Goal: Navigation & Orientation: Find specific page/section

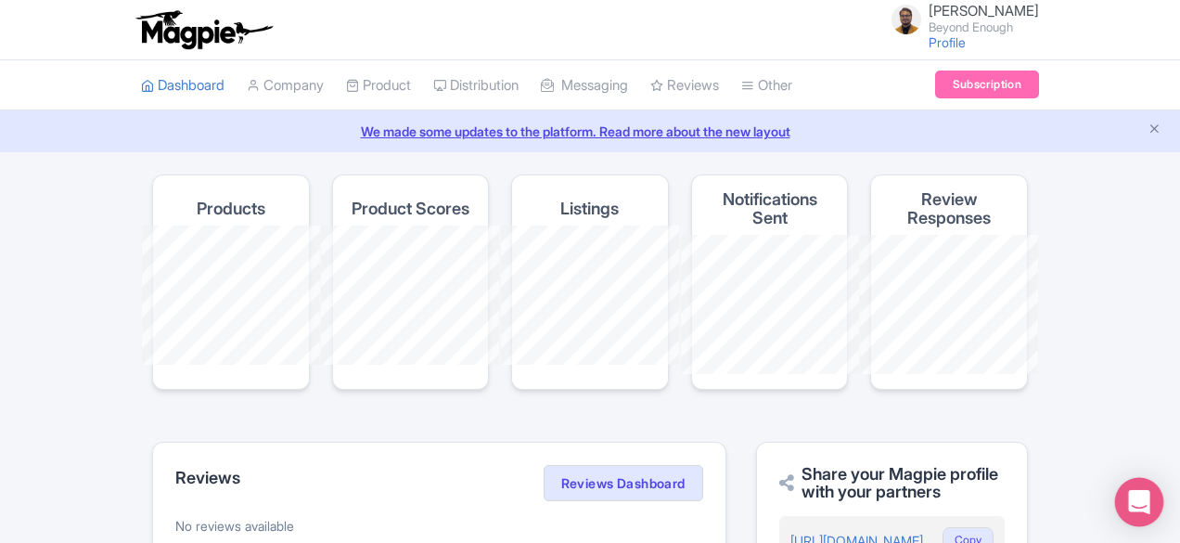
click at [1147, 500] on icon "Open Intercom Messenger" at bounding box center [1138, 502] width 21 height 24
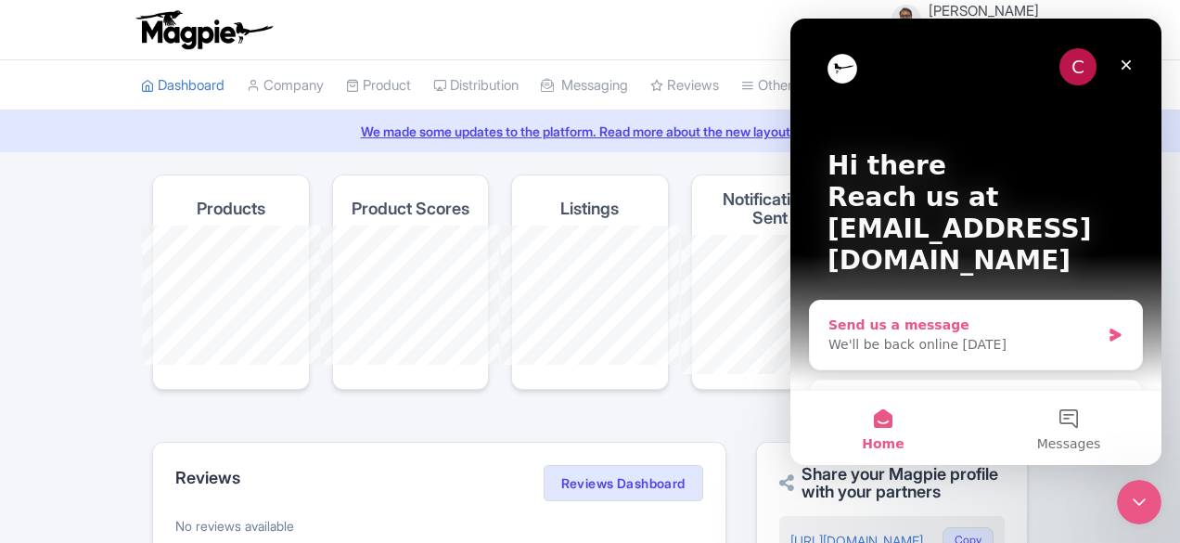
click at [1110, 328] on icon "Intercom messenger" at bounding box center [1115, 334] width 11 height 13
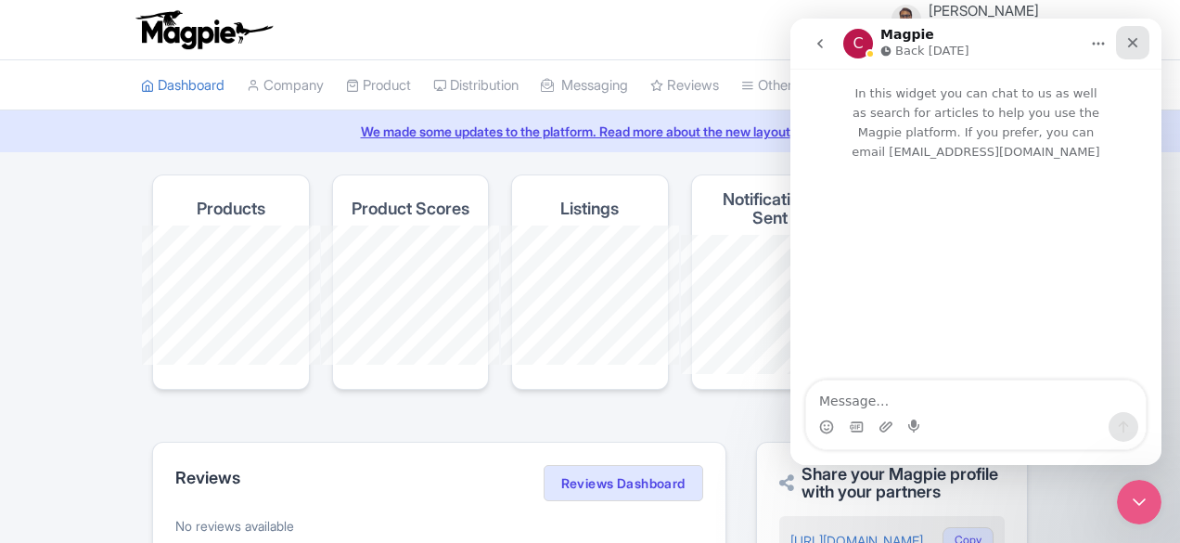
click at [1129, 42] on icon "Close" at bounding box center [1132, 42] width 15 height 15
